Goal: Task Accomplishment & Management: Manage account settings

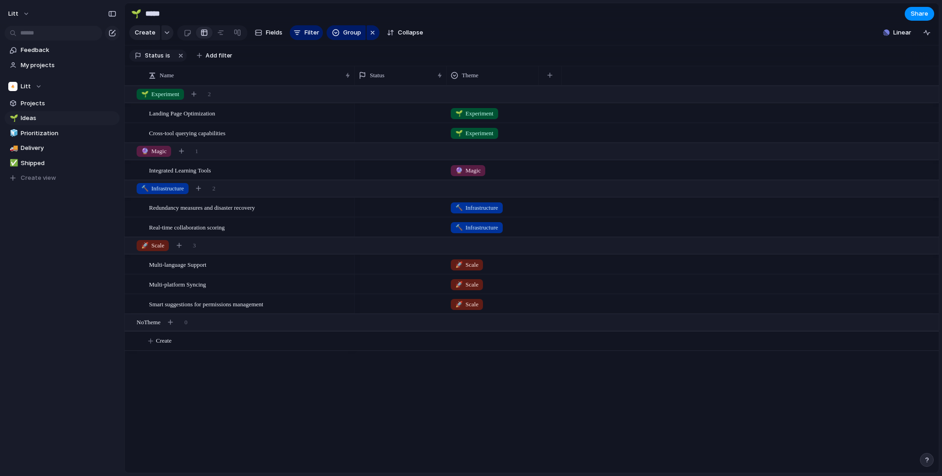
click at [526, 34] on section "Create Fields Filter Group Zoom Collapse Linear" at bounding box center [532, 34] width 814 height 22
click at [670, 38] on section "Create Fields Filter Group Zoom Collapse Linear" at bounding box center [532, 34] width 814 height 22
click at [13, 14] on span "Litt" at bounding box center [13, 13] width 10 height 9
click at [23, 34] on span "Settings" at bounding box center [33, 34] width 25 height 9
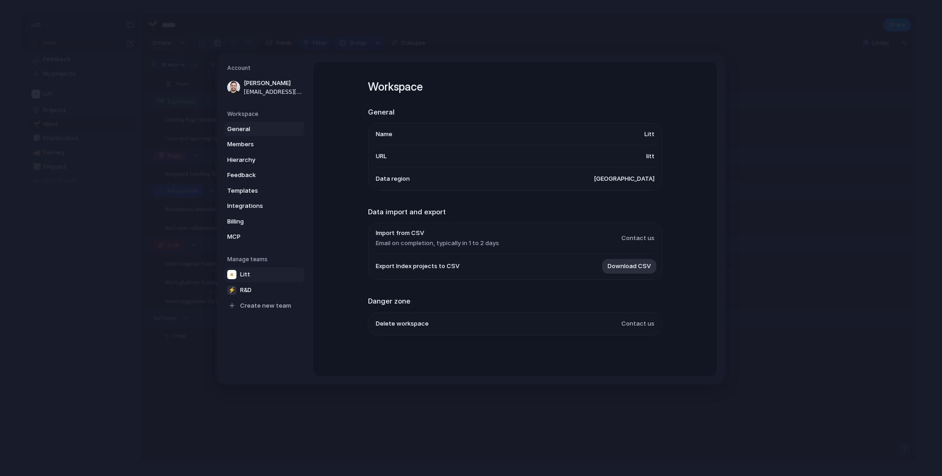
click at [243, 274] on span "Litt" at bounding box center [245, 273] width 10 height 9
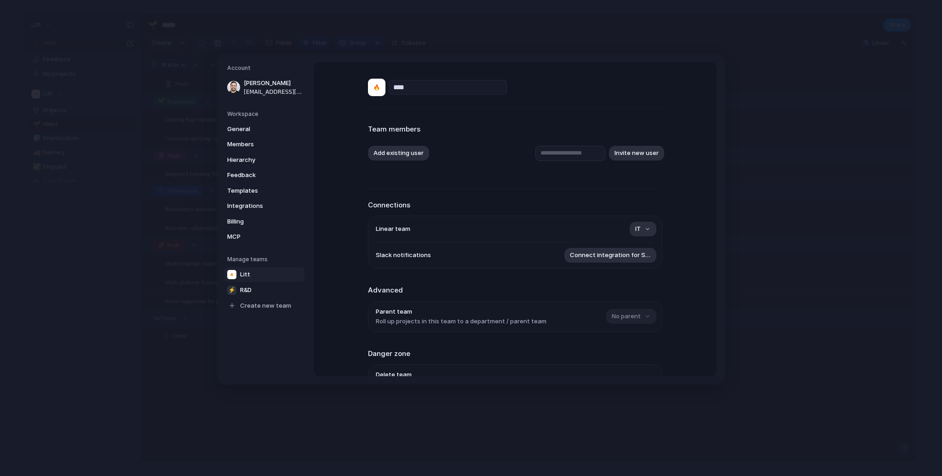
click at [376, 92] on div at bounding box center [376, 87] width 17 height 17
click at [631, 233] on button "IT" at bounding box center [642, 229] width 27 height 15
click at [599, 311] on span "R&D" at bounding box center [599, 313] width 11 height 9
click at [566, 151] on input "text" at bounding box center [570, 152] width 70 height 15
type input "**********"
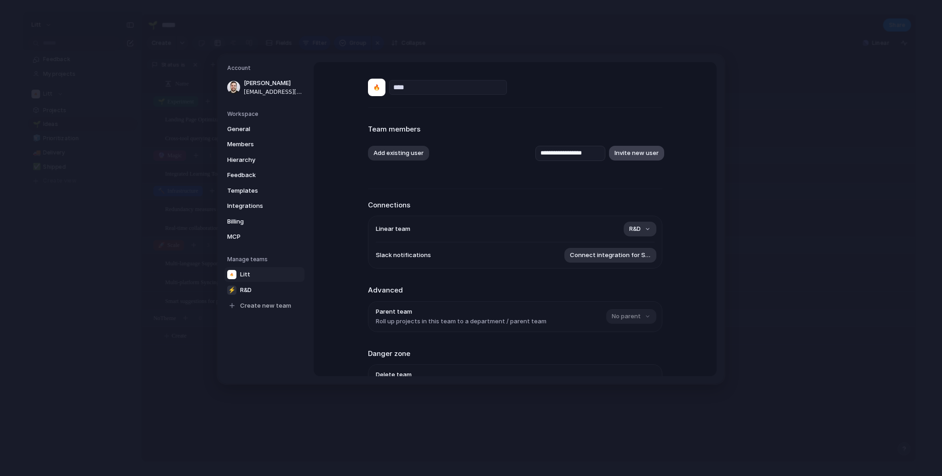
click at [635, 155] on button "Invite new user" at bounding box center [636, 153] width 55 height 15
click at [383, 148] on button "Add existing user" at bounding box center [398, 153] width 61 height 15
click at [537, 132] on div "Yuval Itzchakov" at bounding box center [471, 238] width 942 height 476
click at [239, 143] on span "Members" at bounding box center [256, 144] width 59 height 9
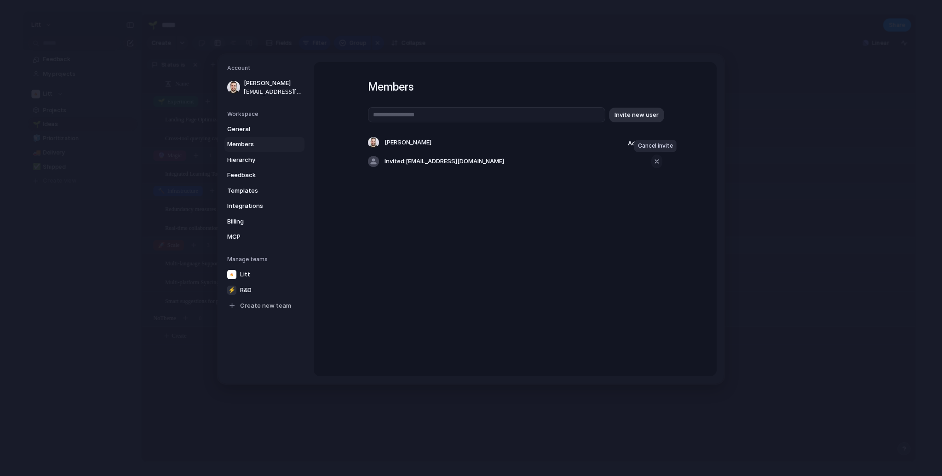
click at [654, 162] on div "button" at bounding box center [656, 161] width 8 height 11
click at [508, 111] on input "text" at bounding box center [486, 114] width 237 height 15
type input "**********"
click at [642, 109] on button "Invite new user" at bounding box center [636, 114] width 55 height 15
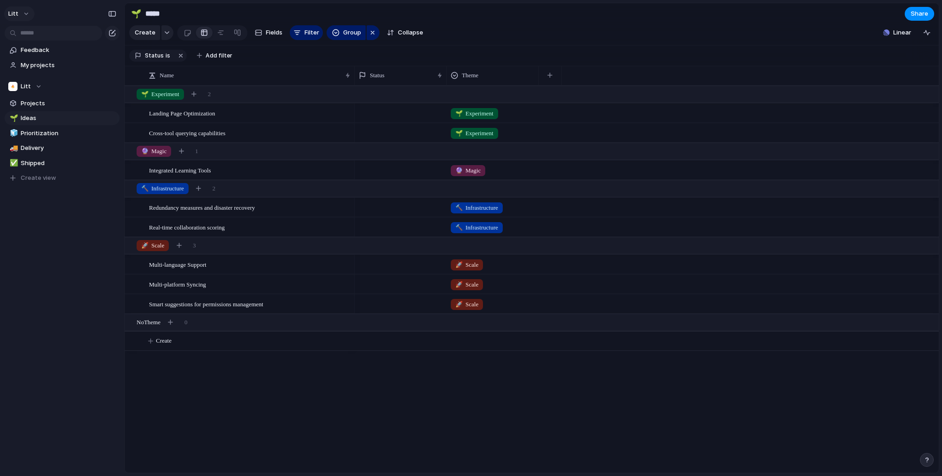
click at [13, 17] on span "Litt" at bounding box center [13, 13] width 10 height 9
click at [104, 108] on span "Neutral dark" at bounding box center [107, 107] width 36 height 9
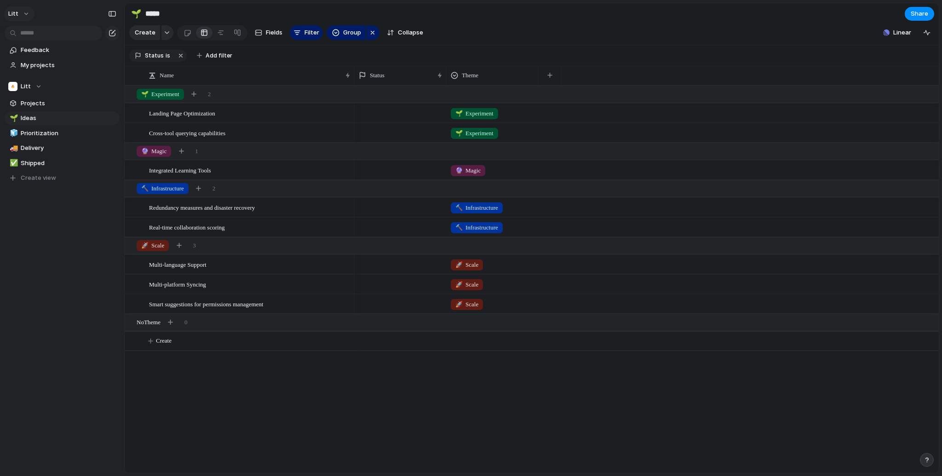
click at [18, 14] on button "Litt" at bounding box center [19, 13] width 30 height 15
click at [108, 123] on li "Forest" at bounding box center [115, 122] width 60 height 15
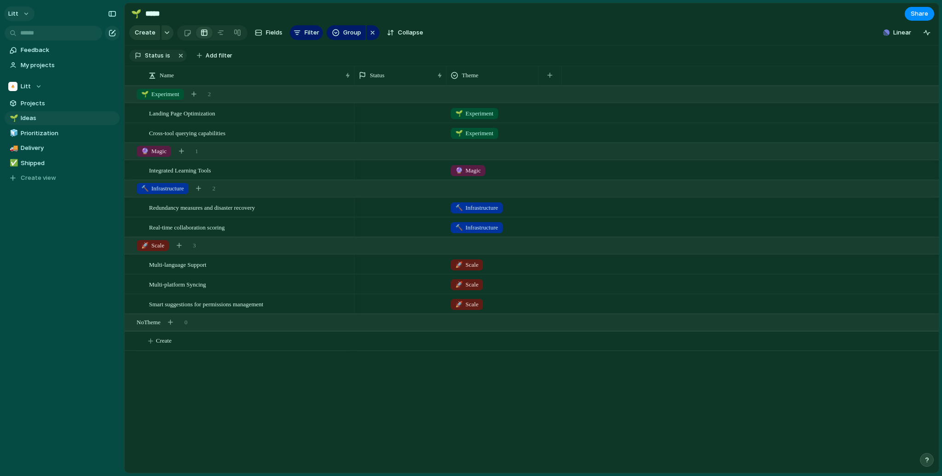
click at [21, 14] on button "Litt" at bounding box center [19, 13] width 30 height 15
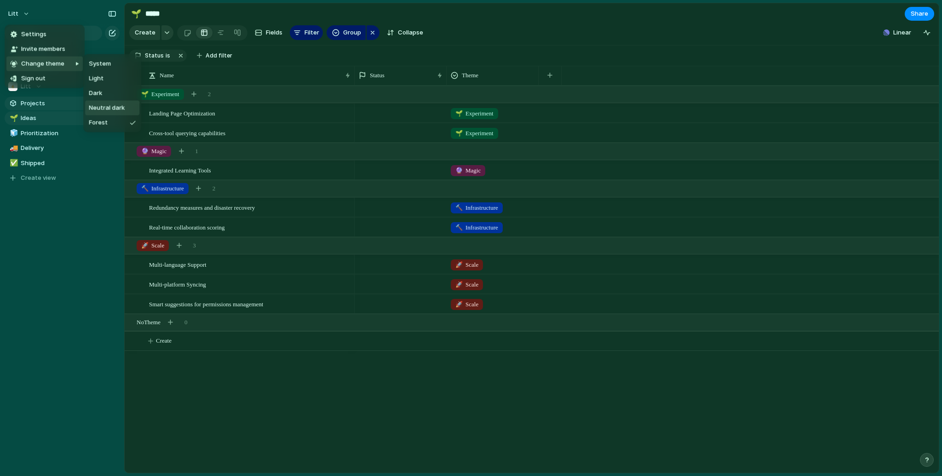
click at [106, 108] on span "Neutral dark" at bounding box center [107, 107] width 36 height 9
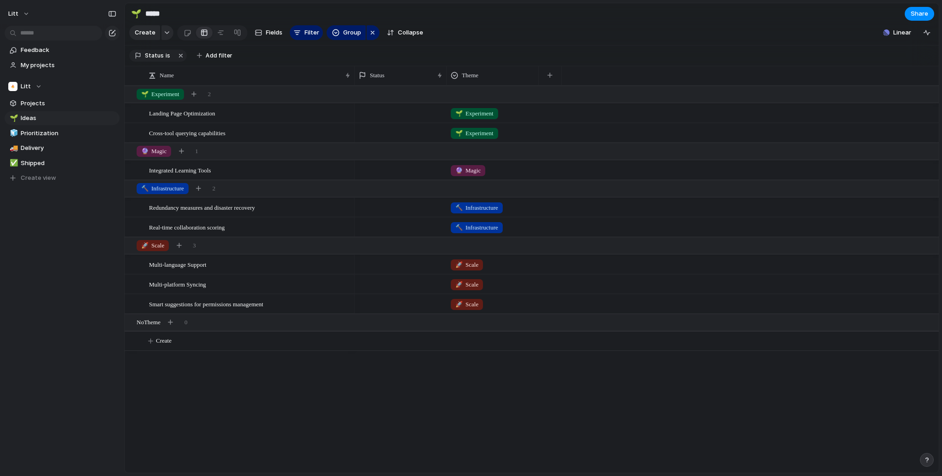
click at [519, 37] on section "Create Fields Filter Group Zoom Collapse Linear" at bounding box center [532, 34] width 814 height 22
click at [21, 15] on button "Litt" at bounding box center [19, 13] width 30 height 15
click at [116, 89] on li "Dark" at bounding box center [115, 93] width 60 height 15
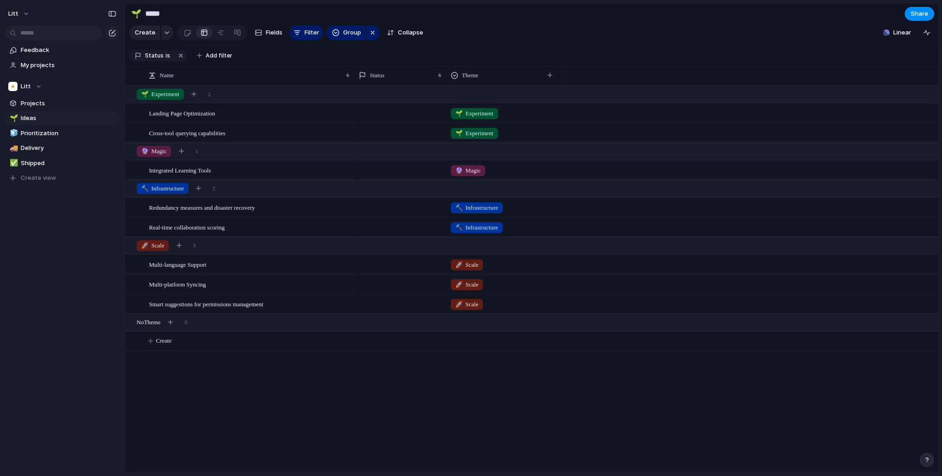
click at [516, 46] on section "Create Fields Filter Group Zoom Collapse Linear" at bounding box center [532, 34] width 814 height 22
click at [620, 27] on section "Create Fields Filter Group Zoom Collapse Linear" at bounding box center [532, 34] width 814 height 22
click at [578, 46] on section "Create Fields Filter Group Zoom Collapse Linear" at bounding box center [532, 34] width 814 height 22
click at [495, 12] on section "🌱 ***** Share" at bounding box center [532, 13] width 814 height 21
click at [508, 26] on section "Create Fields Filter Group Zoom Collapse Linear" at bounding box center [532, 34] width 814 height 22
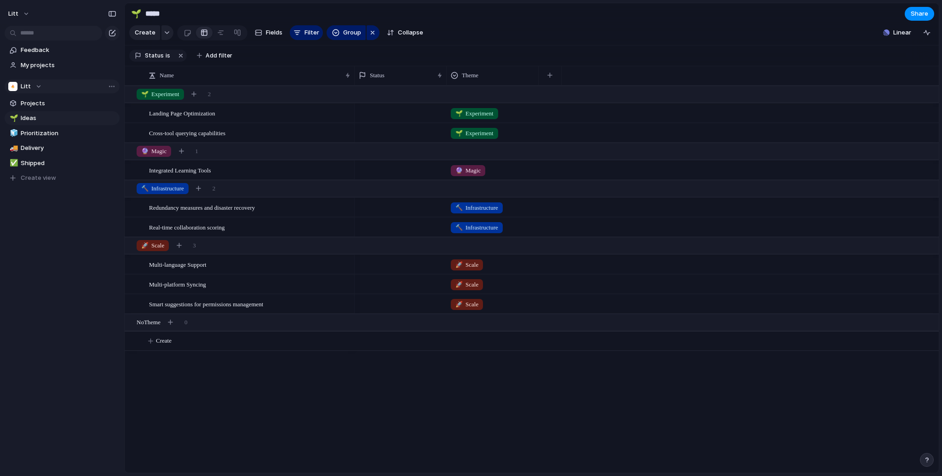
click at [30, 84] on div "Litt" at bounding box center [25, 86] width 34 height 9
click at [29, 86] on div "Litt ⚡ R&D Create new team" at bounding box center [471, 238] width 942 height 476
click at [29, 88] on div "Litt" at bounding box center [25, 86] width 34 height 9
click at [22, 137] on div "⚡" at bounding box center [19, 139] width 11 height 11
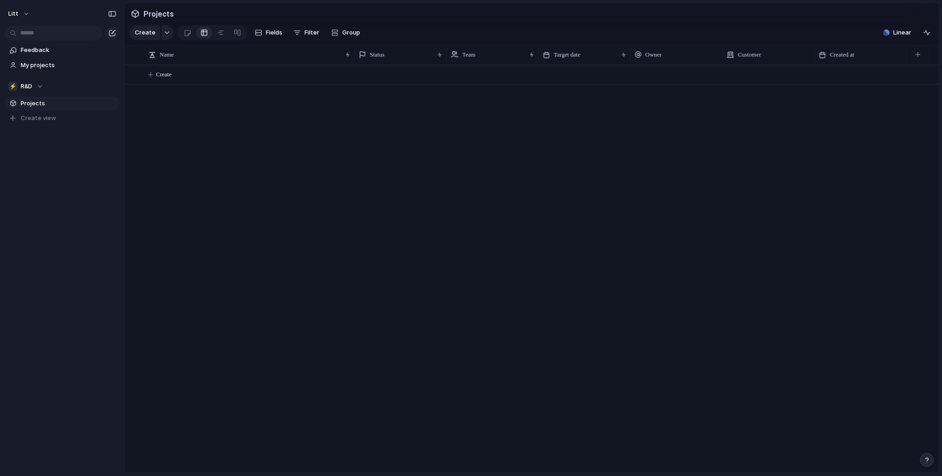
click at [23, 95] on section "⚡ R&D Projects To pick up a draggable item, press the space bar. While dragging…" at bounding box center [62, 98] width 124 height 53
click at [23, 89] on span "R&D" at bounding box center [26, 86] width 11 height 9
click at [24, 138] on div "⚡" at bounding box center [19, 139] width 11 height 11
click at [30, 10] on button "Litt" at bounding box center [19, 13] width 30 height 15
click at [303, 131] on div "Settings Invite members Change theme Sign out" at bounding box center [471, 238] width 942 height 476
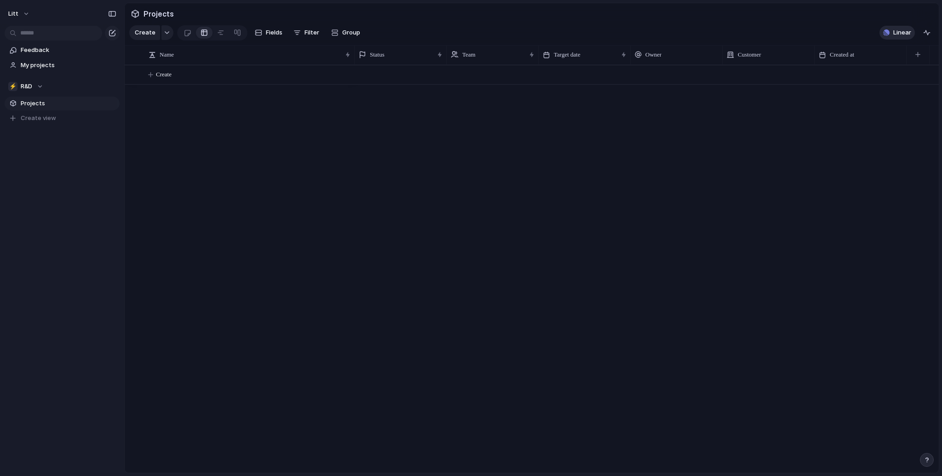
click at [892, 38] on button "Linear" at bounding box center [896, 33] width 35 height 14
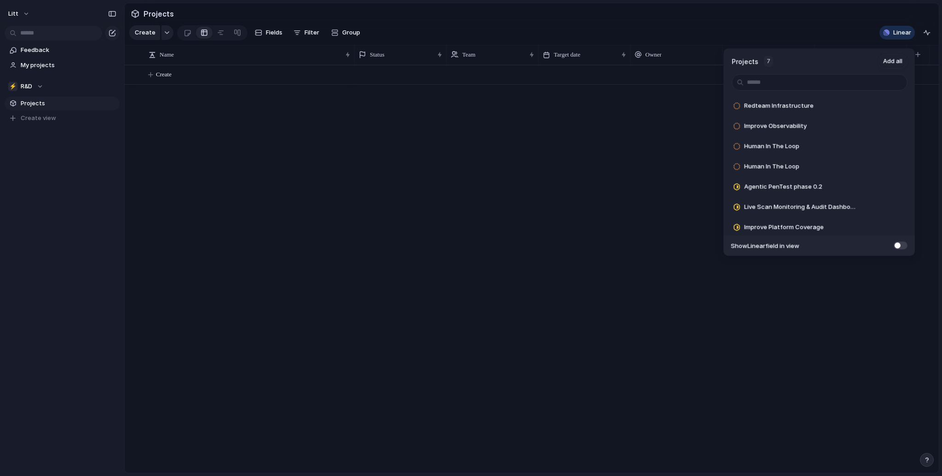
click at [843, 30] on div "Projects 7 Add all Redteam Infrastructure Add Improve Observability Add Human I…" at bounding box center [471, 238] width 942 height 476
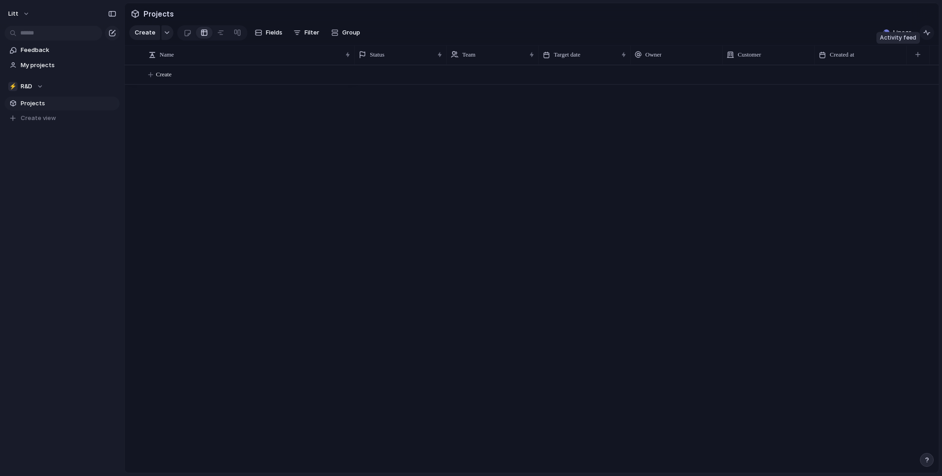
click at [929, 36] on div "button" at bounding box center [926, 32] width 7 height 7
click at [645, 35] on section "Create Fields Filter Group Zoom Collapse Linear" at bounding box center [532, 34] width 814 height 22
